Goal: Transaction & Acquisition: Subscribe to service/newsletter

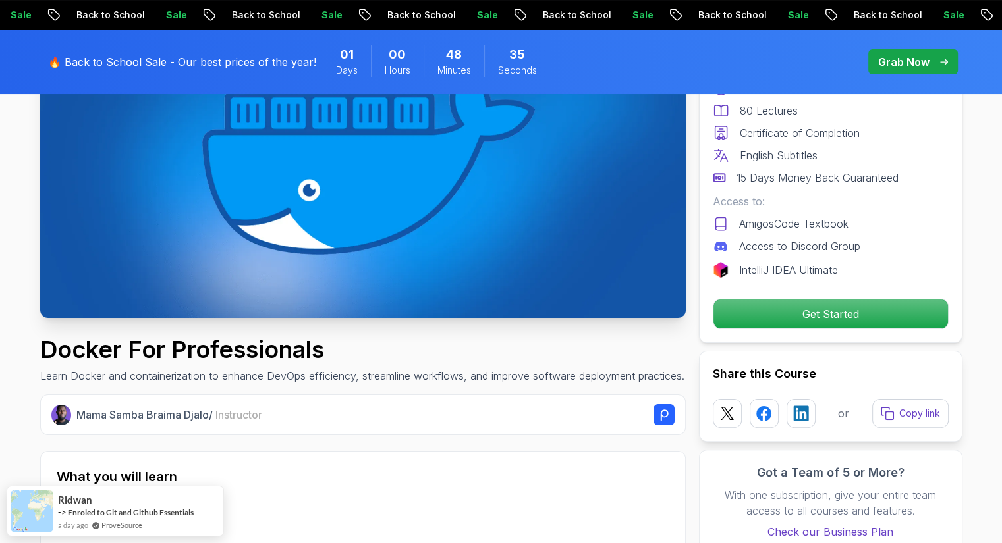
scroll to position [224, 0]
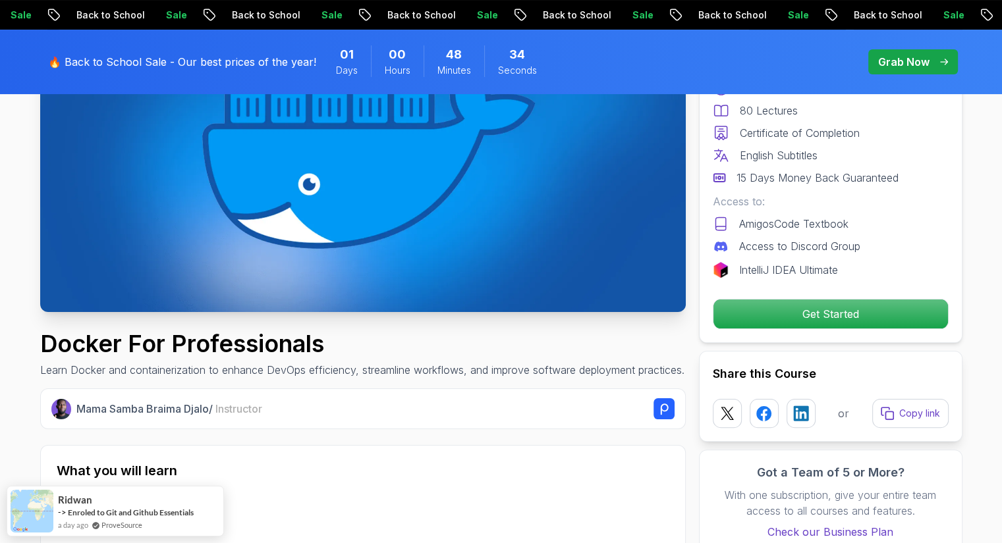
click at [236, 331] on h1 "Docker For Professionals" at bounding box center [362, 344] width 644 height 26
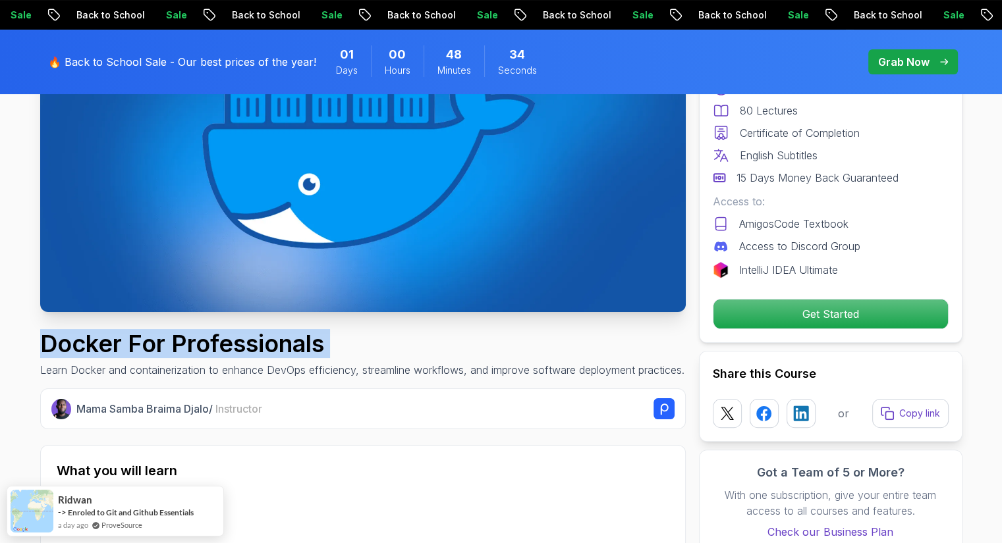
click at [236, 331] on h1 "Docker For Professionals" at bounding box center [362, 344] width 644 height 26
copy h1 "Docker For Professionals"
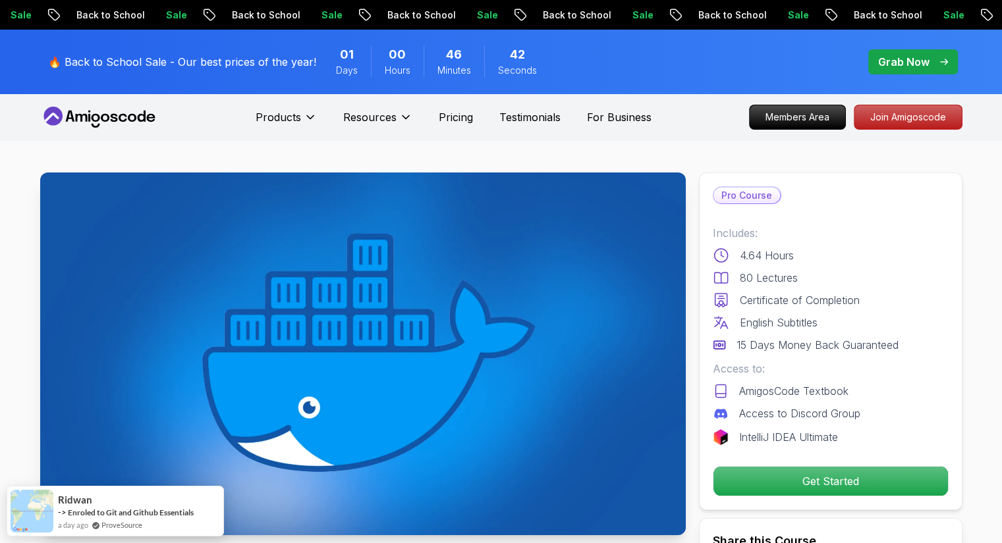
scroll to position [0, 0]
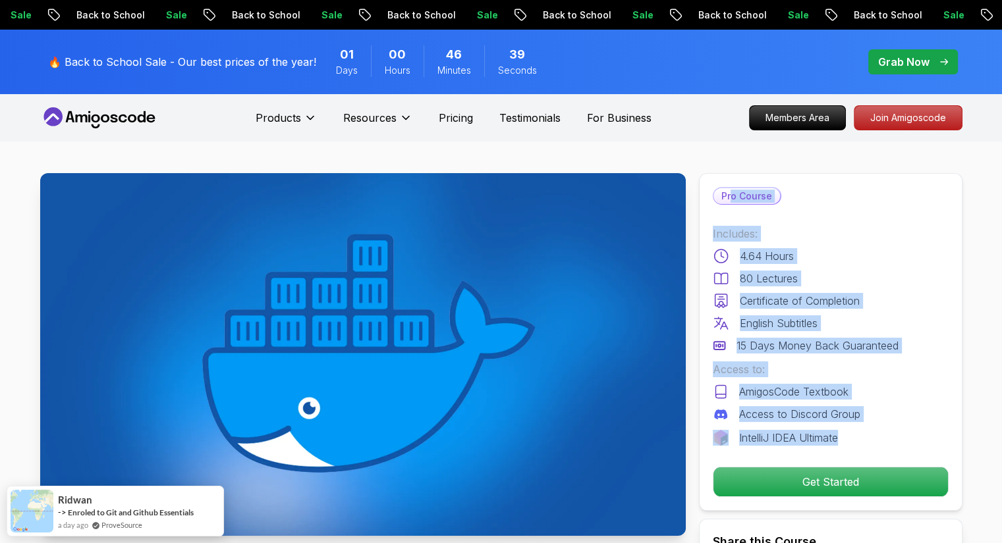
drag, startPoint x: 731, startPoint y: 198, endPoint x: 869, endPoint y: 439, distance: 277.9
click at [869, 439] on div "Pro Course Includes: 4.64 Hours 80 Lectures Certificate of Completion English S…" at bounding box center [830, 342] width 263 height 338
click at [869, 439] on div "IntelliJ IDEA Ultimate" at bounding box center [831, 438] width 236 height 16
drag, startPoint x: 869, startPoint y: 439, endPoint x: 707, endPoint y: 192, distance: 295.2
click at [707, 192] on div "Pro Course Includes: 4.64 Hours 80 Lectures Certificate of Completion English S…" at bounding box center [830, 342] width 263 height 338
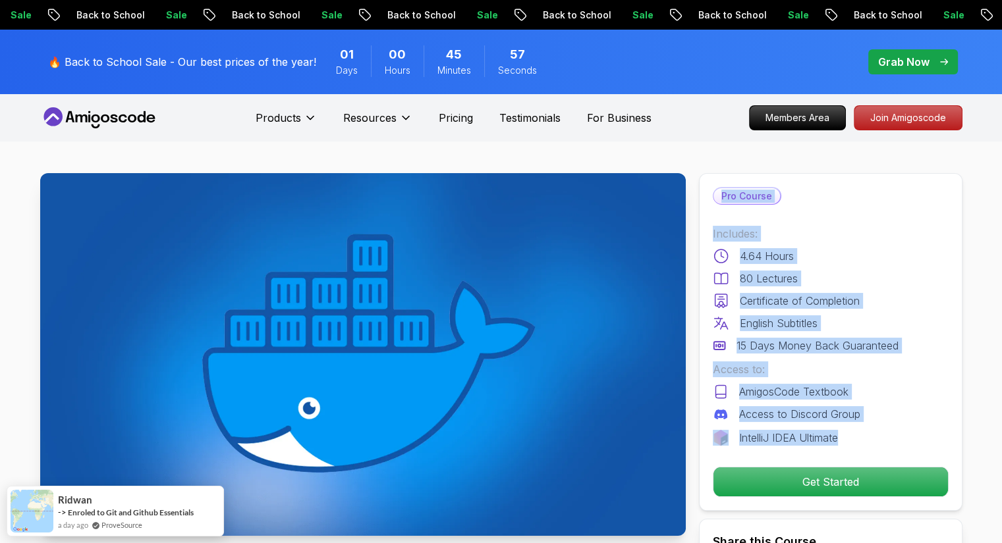
click at [786, 244] on div "Includes: 4.64 Hours 80 Lectures Certificate of Completion English Subtitles 15…" at bounding box center [831, 290] width 236 height 128
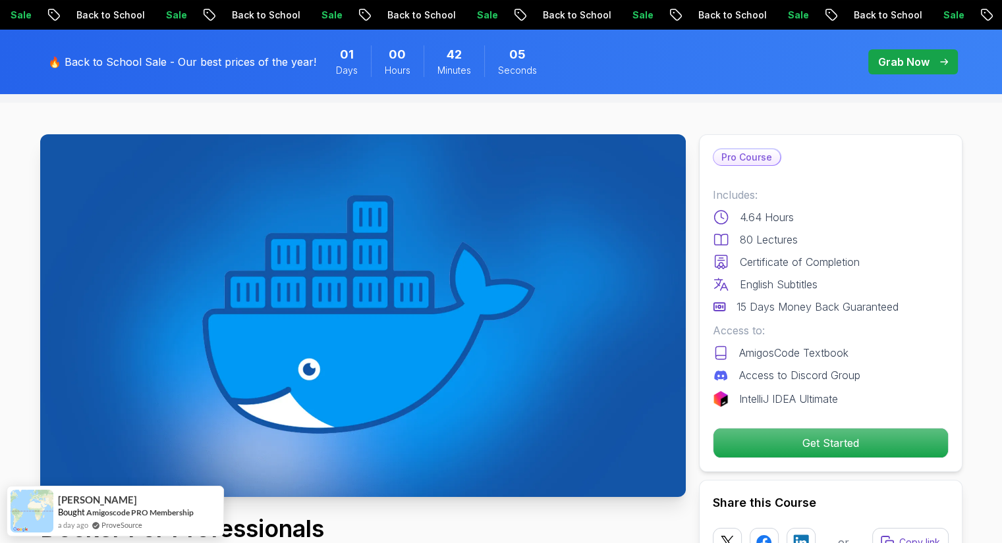
scroll to position [40, 0]
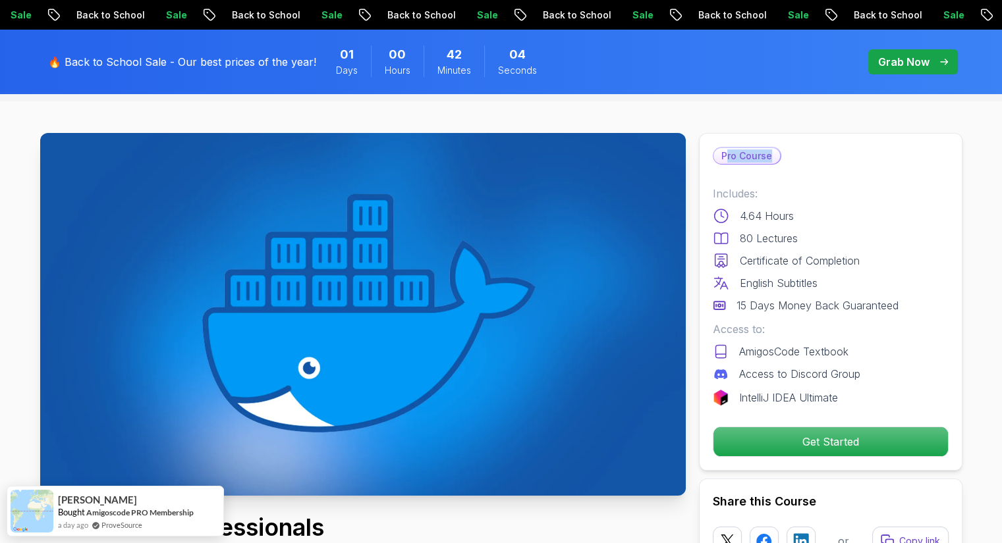
drag, startPoint x: 726, startPoint y: 152, endPoint x: 780, endPoint y: 159, distance: 55.1
click at [780, 159] on div "Pro Course" at bounding box center [831, 156] width 236 height 18
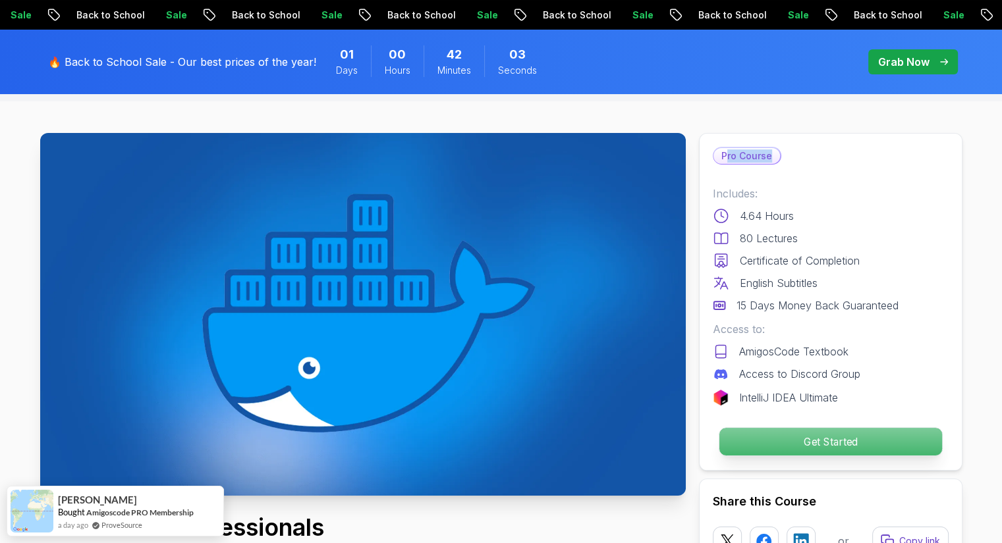
click at [813, 438] on p "Get Started" at bounding box center [830, 442] width 223 height 28
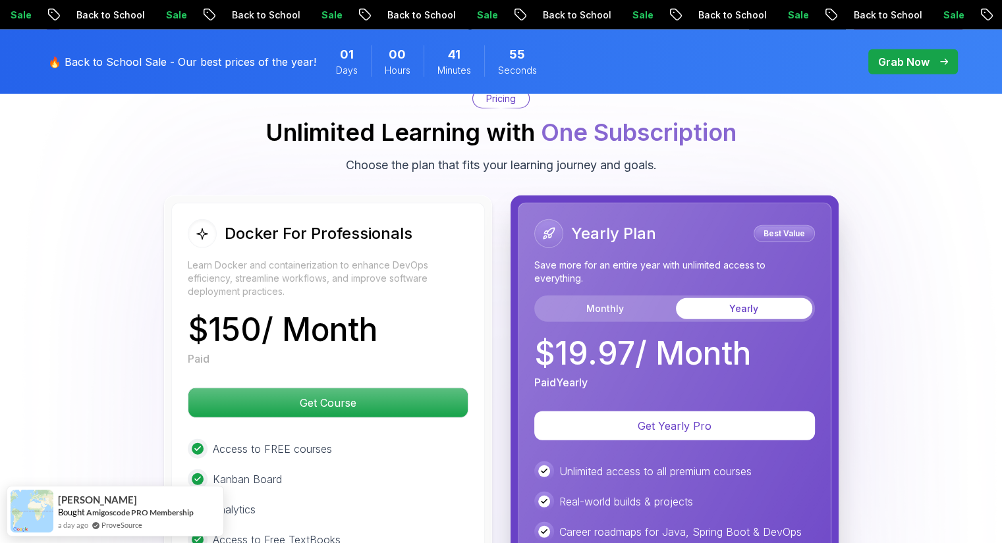
scroll to position [3381, 0]
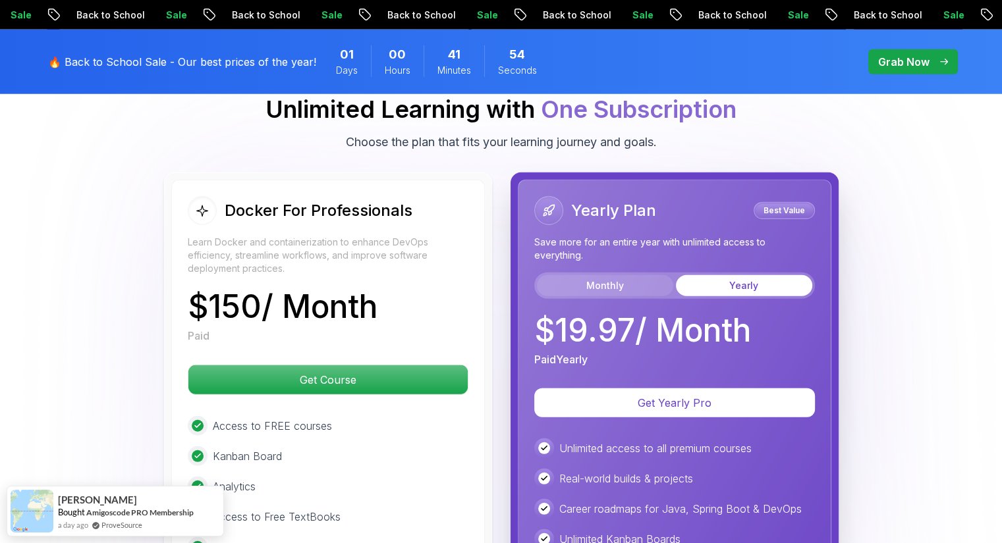
click at [605, 286] on button "Monthly" at bounding box center [605, 285] width 136 height 21
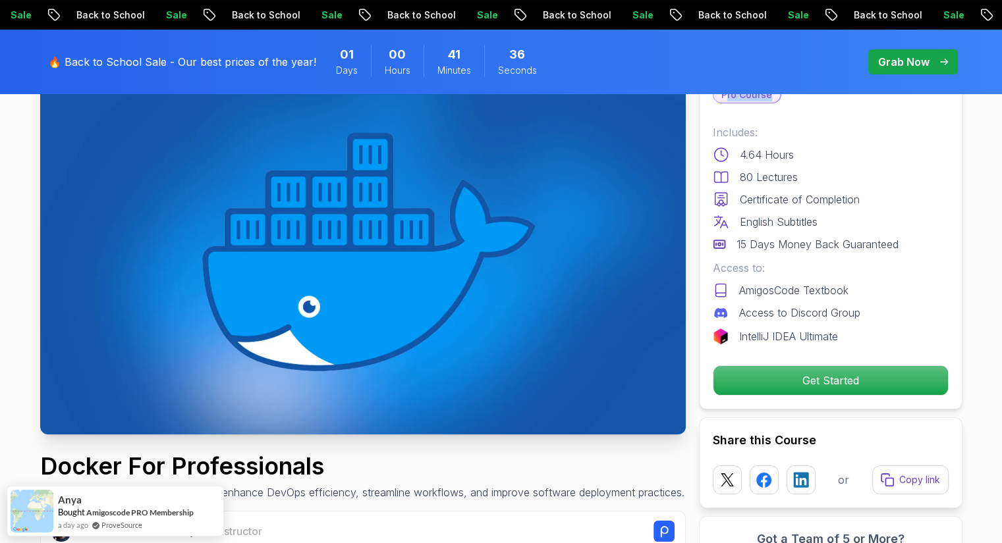
scroll to position [0, 0]
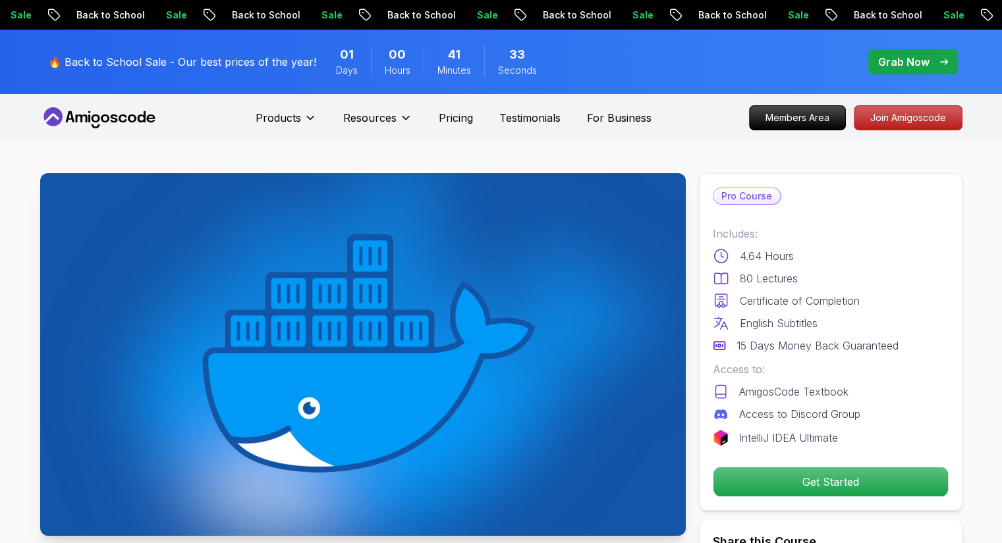
click at [819, 232] on p "Includes:" at bounding box center [831, 234] width 236 height 16
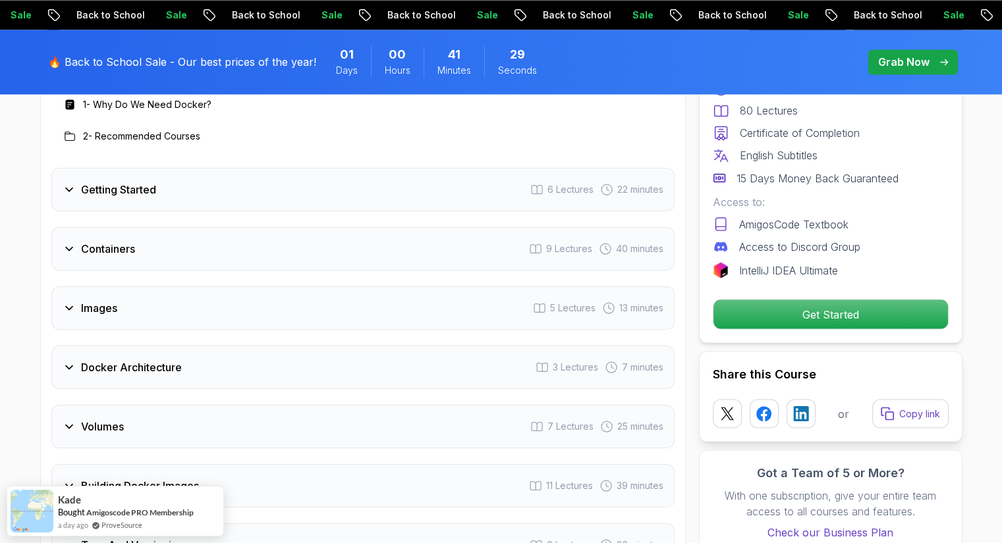
scroll to position [2333, 0]
click at [485, 243] on div "Containers 9 Lectures 40 minutes" at bounding box center [362, 250] width 623 height 43
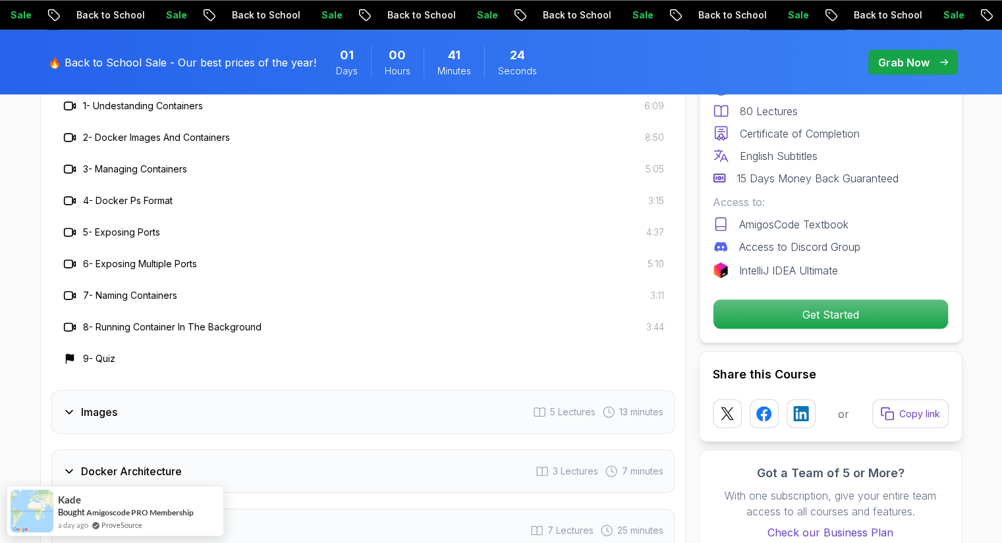
scroll to position [2452, 0]
